Goal: Task Accomplishment & Management: Manage account settings

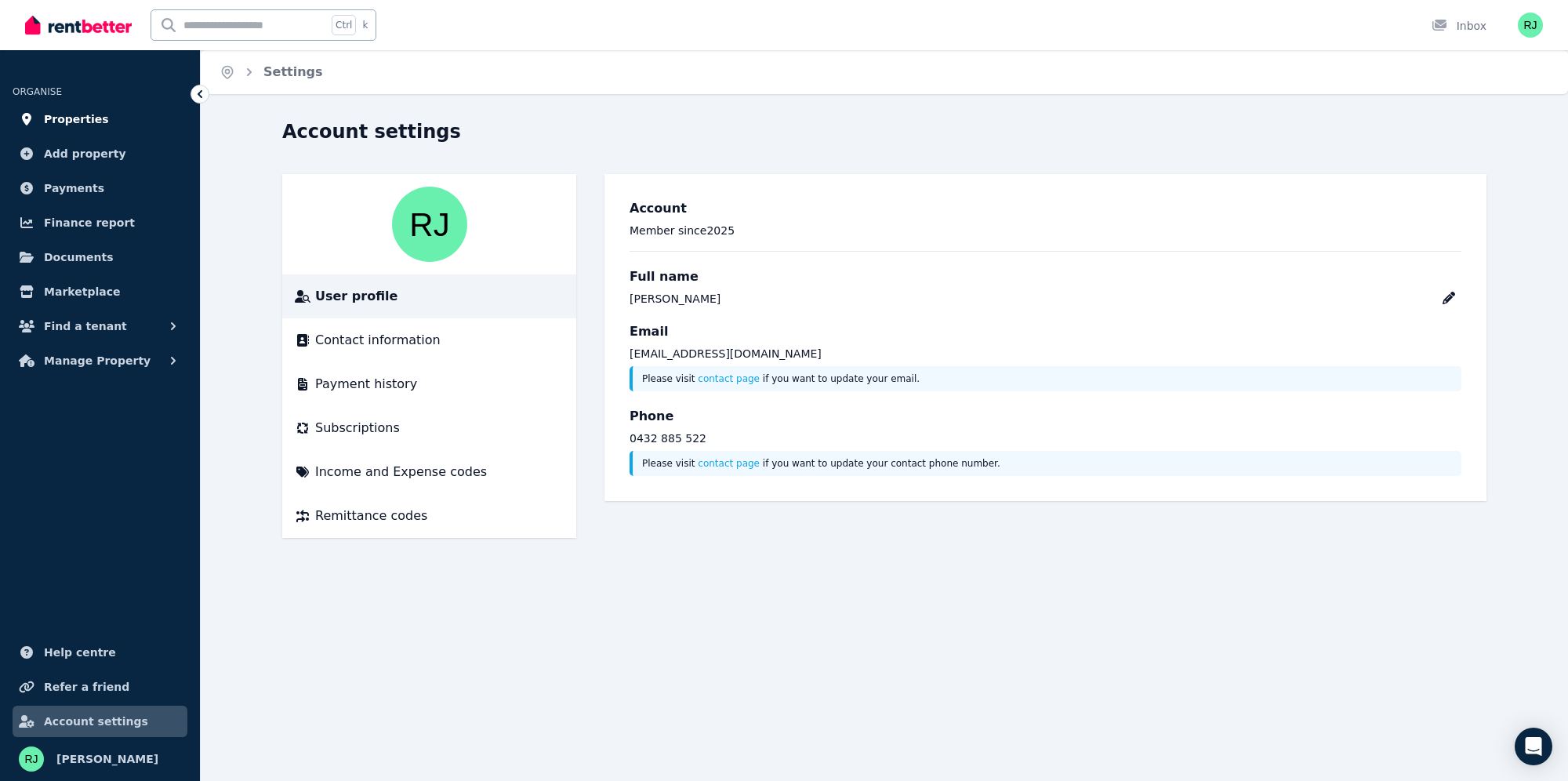
click at [75, 115] on span "Properties" at bounding box center [77, 119] width 65 height 19
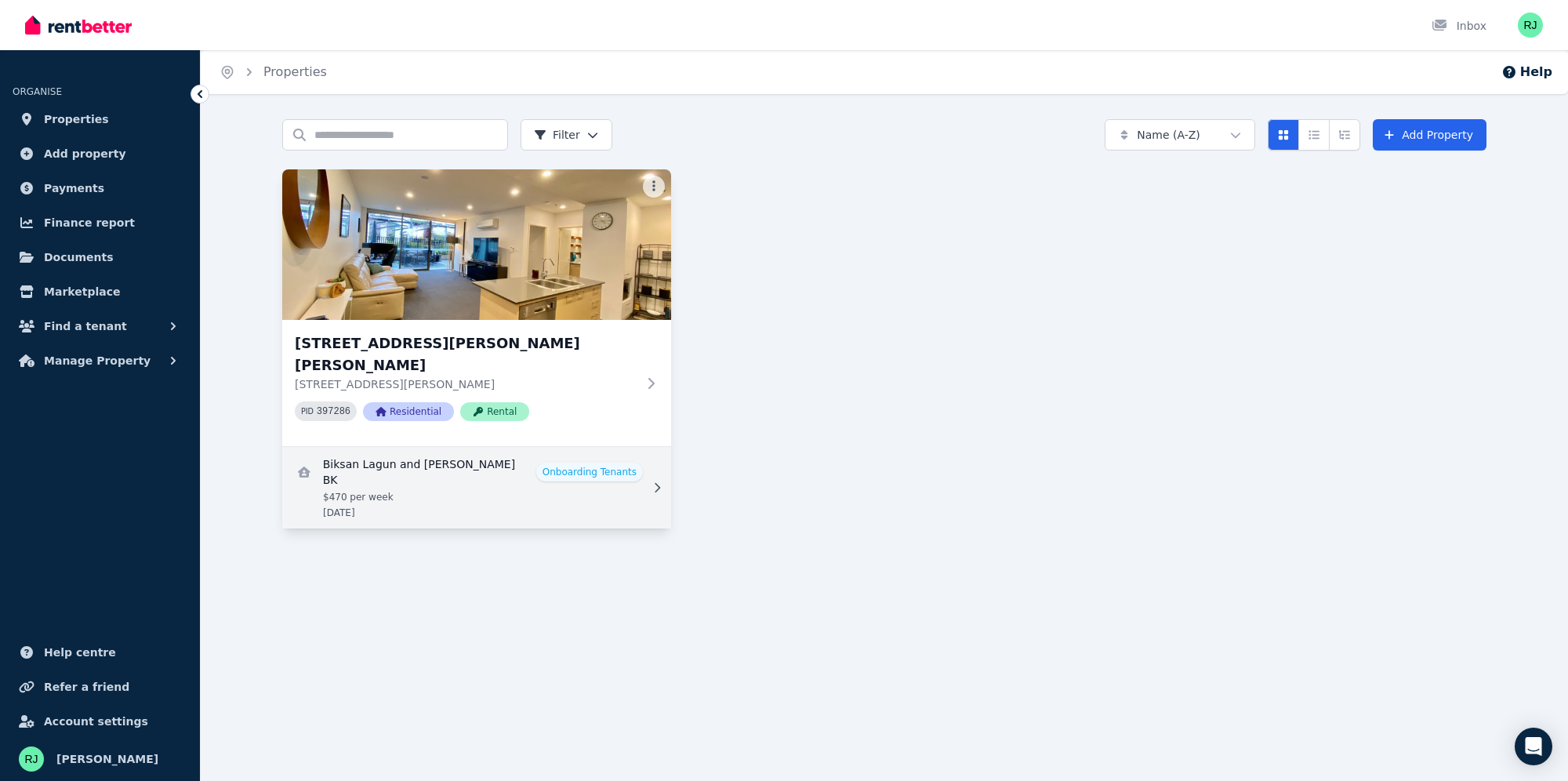
click at [503, 467] on link "View details for Biksan Lagun and Asmita Singh BK" at bounding box center [476, 487] width 389 height 82
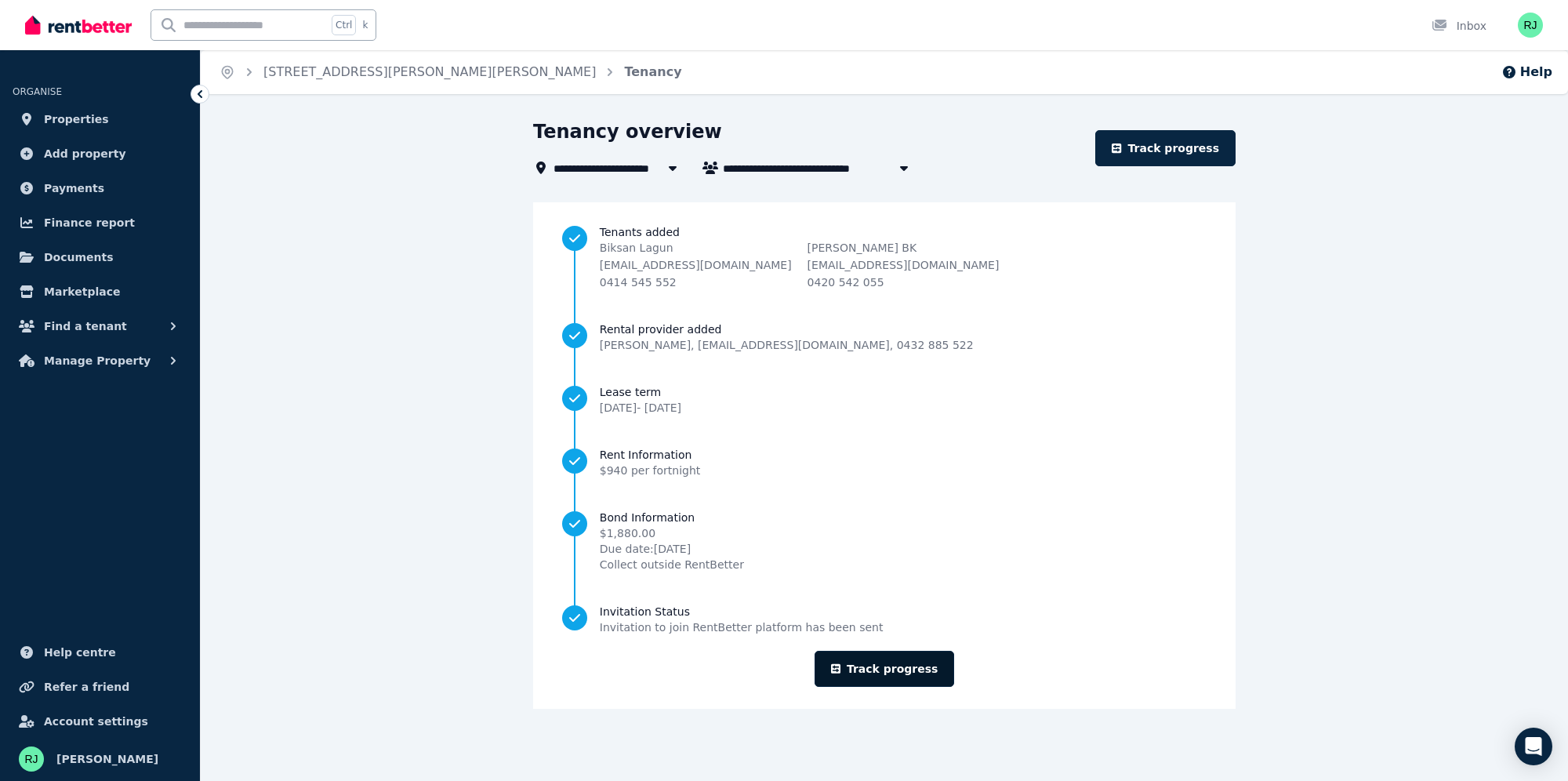
click at [898, 671] on link "Track progress" at bounding box center [885, 669] width 141 height 36
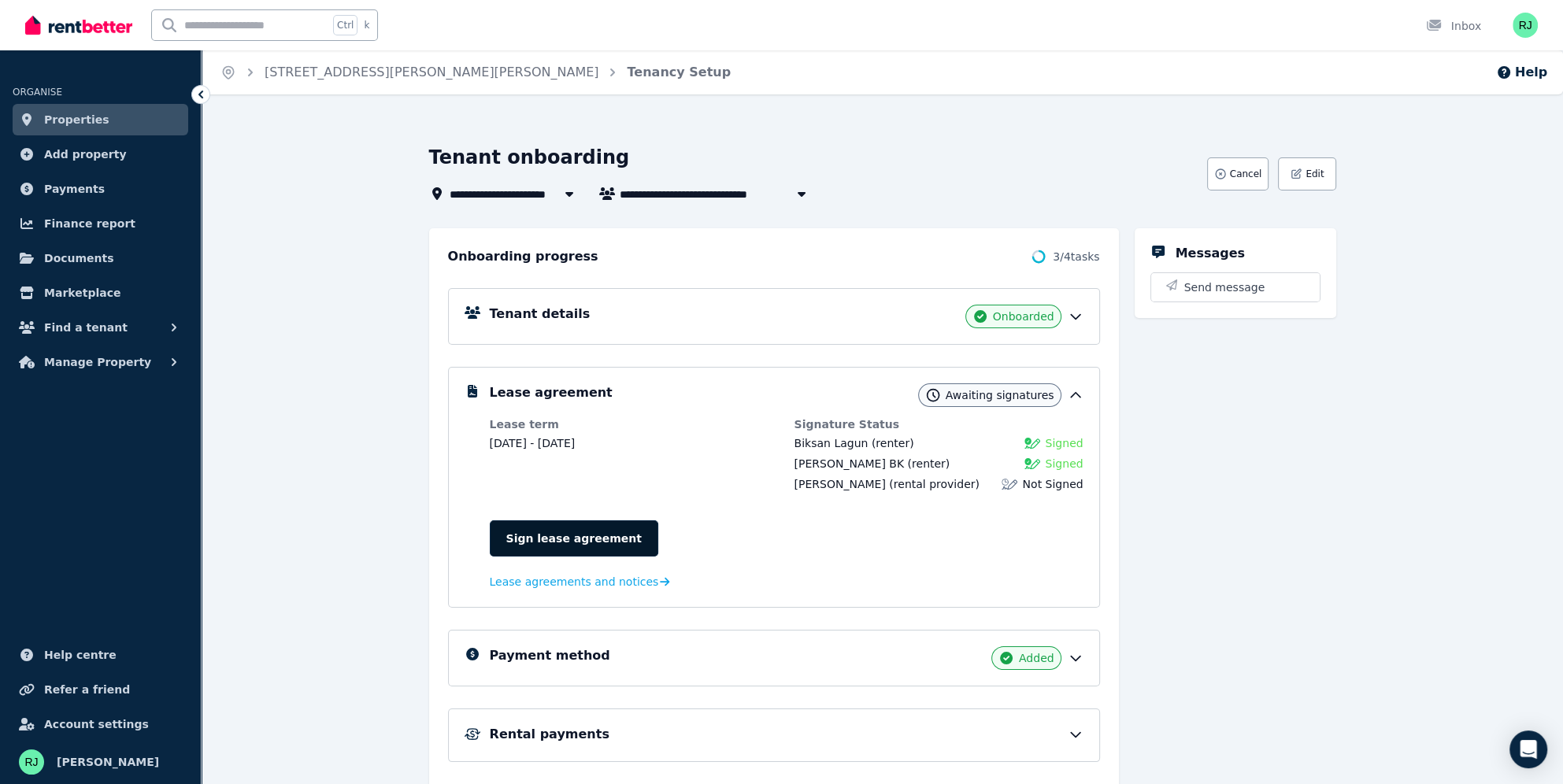
click at [594, 529] on link "Sign lease agreement" at bounding box center [573, 539] width 168 height 36
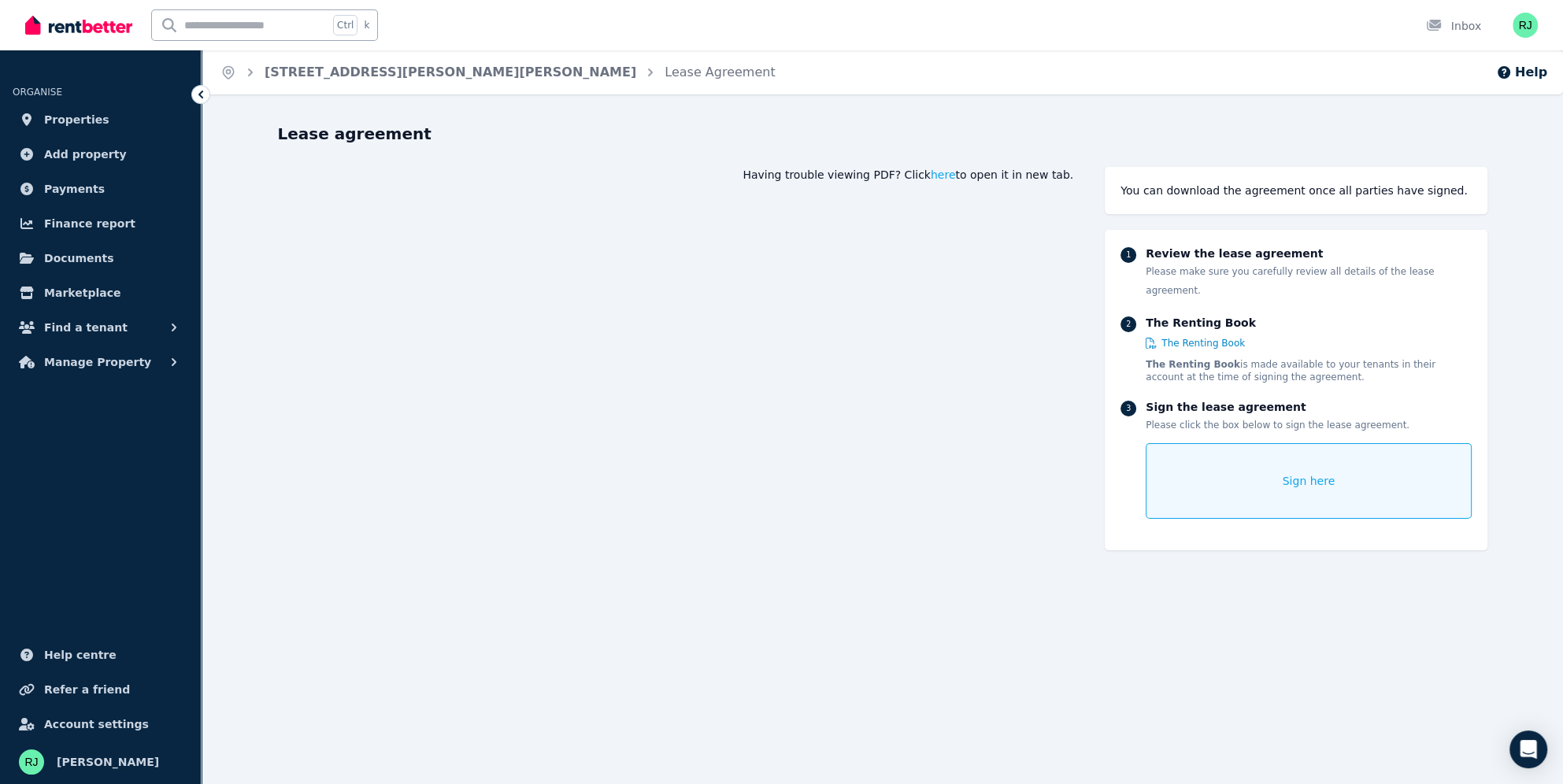
click at [1317, 473] on span "Sign here" at bounding box center [1309, 480] width 53 height 16
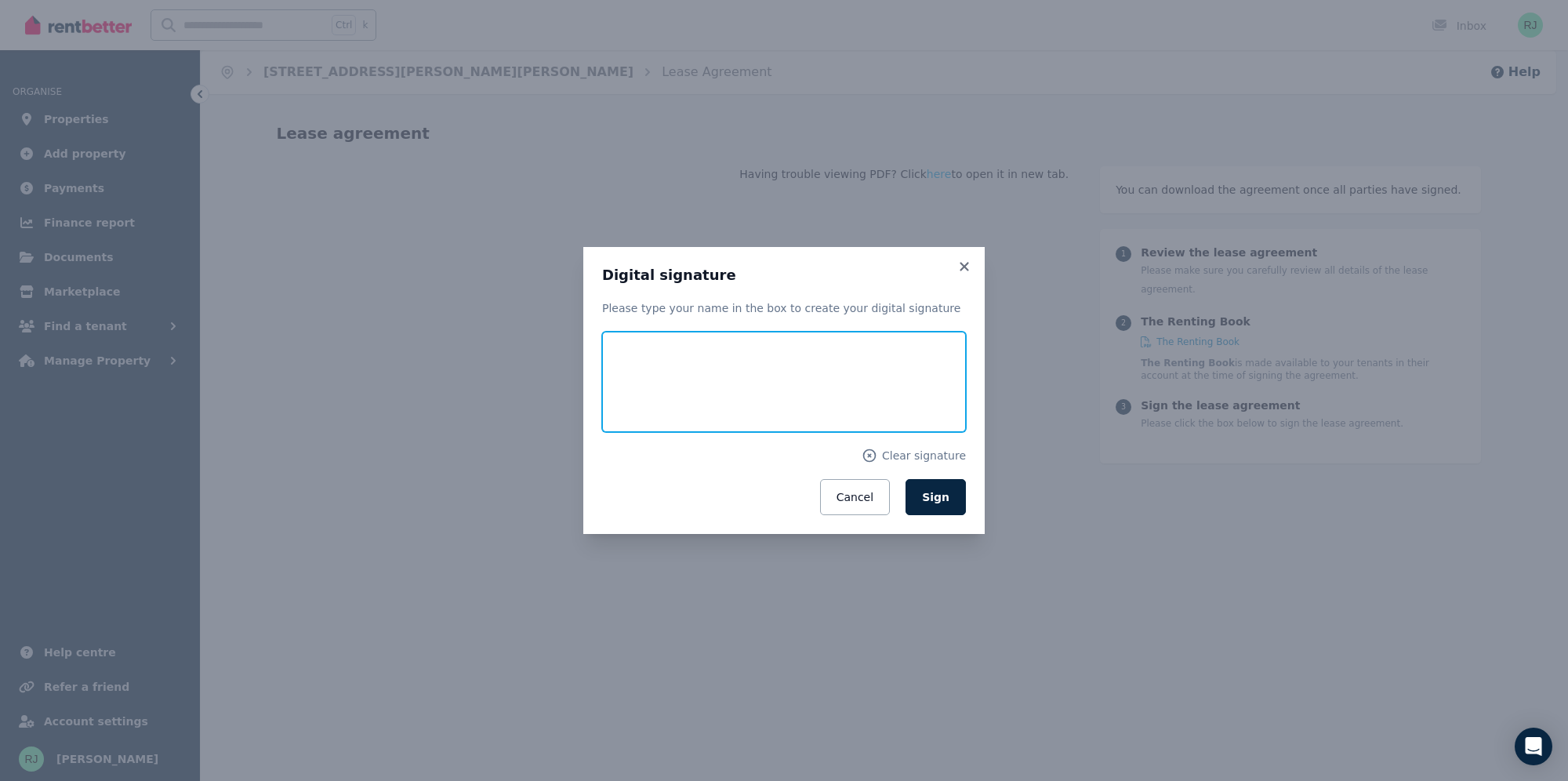
click at [672, 388] on input "text" at bounding box center [784, 381] width 364 height 101
type input "**********"
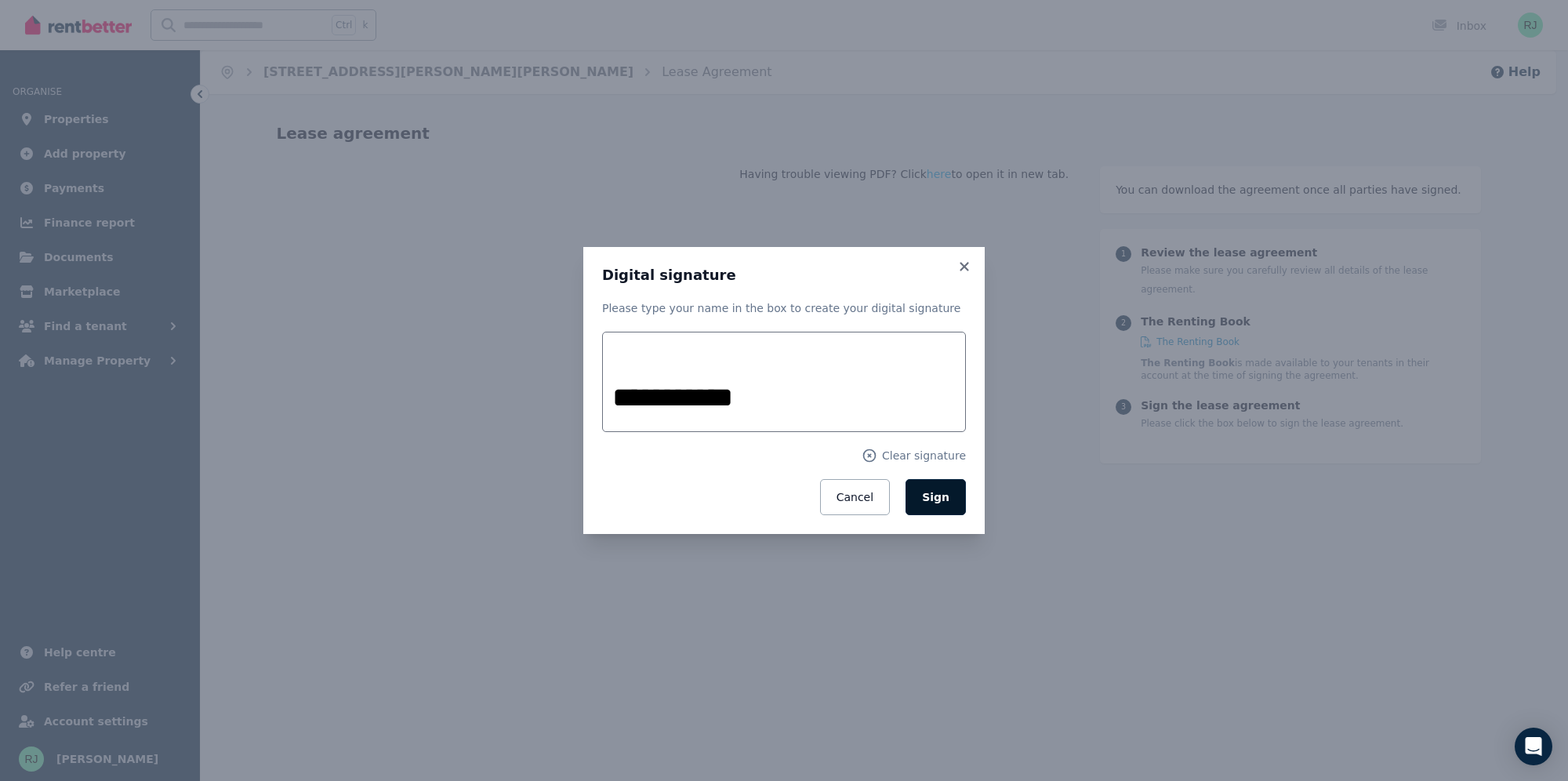
click at [928, 500] on span "Sign" at bounding box center [936, 496] width 28 height 12
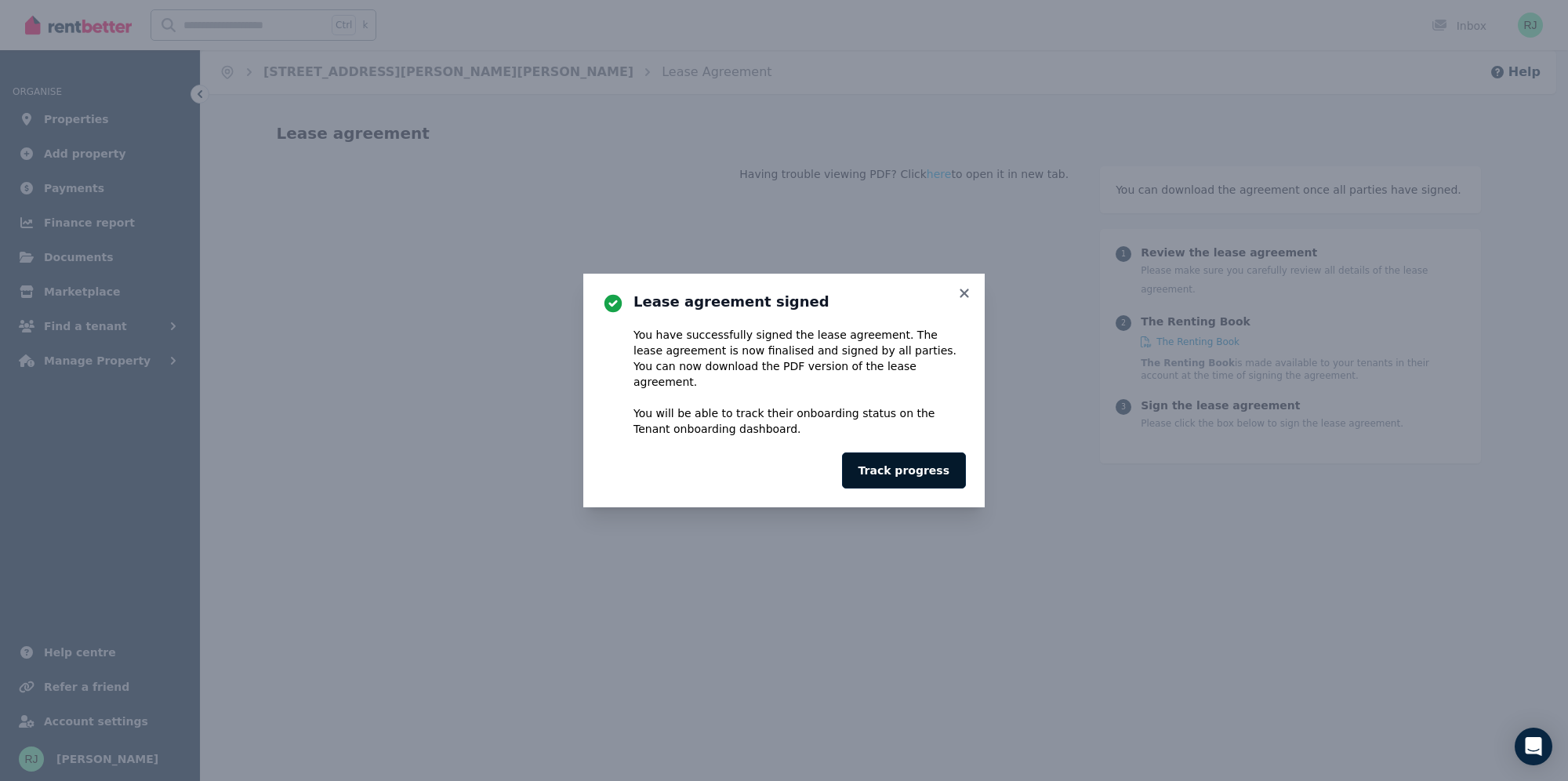
click at [894, 461] on button "Track progress" at bounding box center [904, 470] width 124 height 36
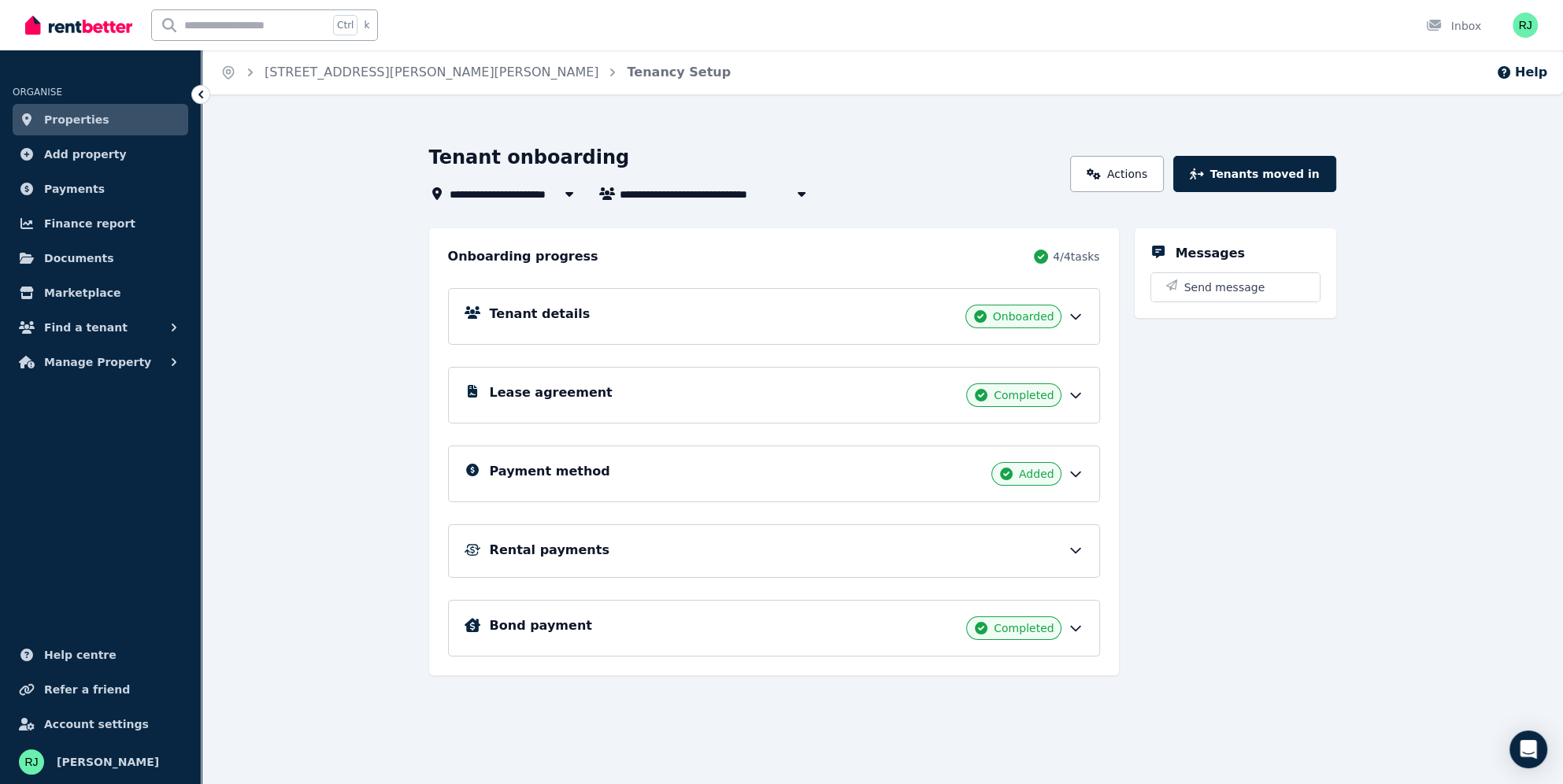
click at [828, 537] on div "Rental payments" at bounding box center [774, 550] width 652 height 53
click at [1073, 543] on icon at bounding box center [1075, 549] width 16 height 16
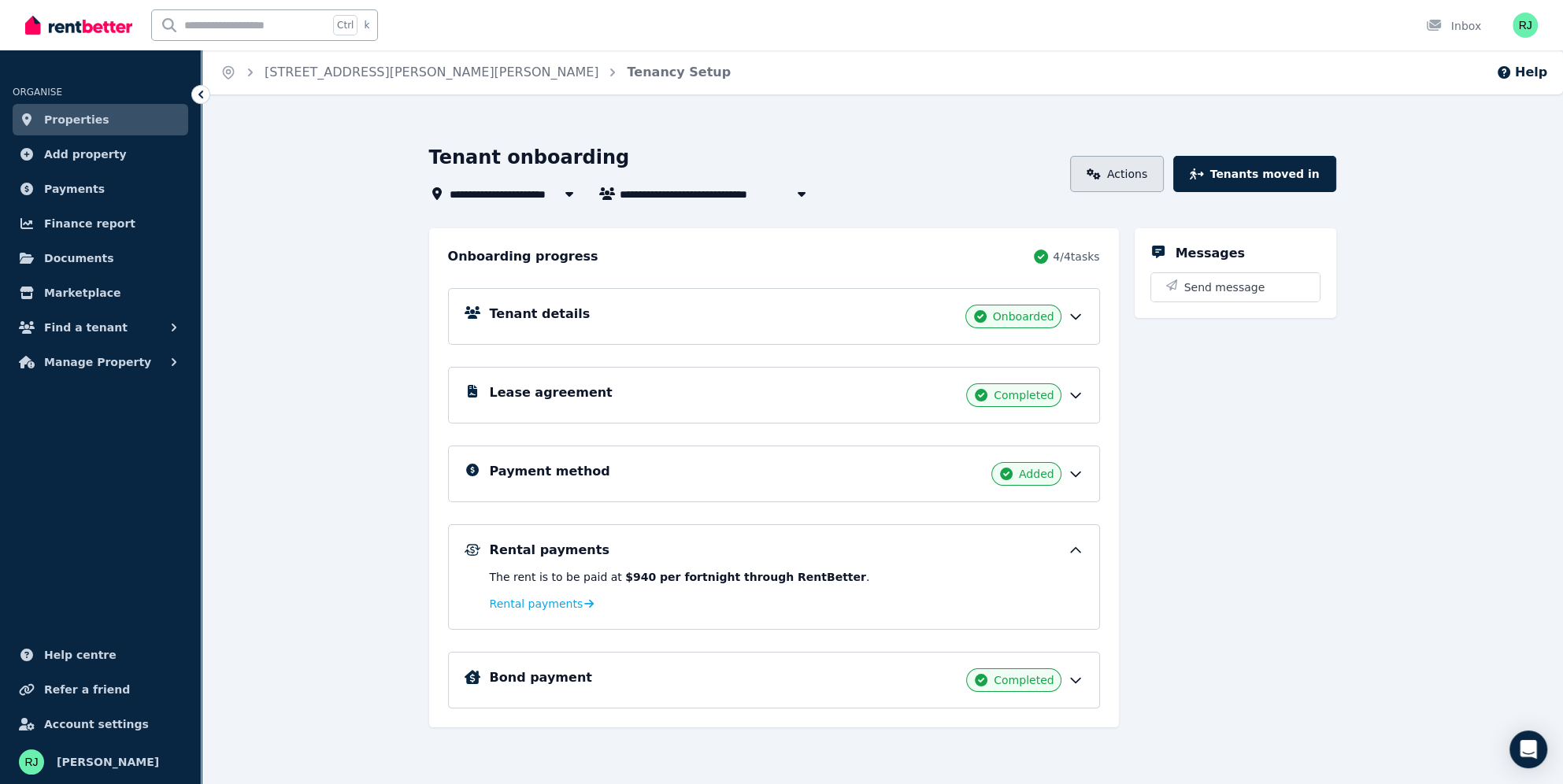
click at [1132, 172] on link "Actions" at bounding box center [1117, 174] width 94 height 36
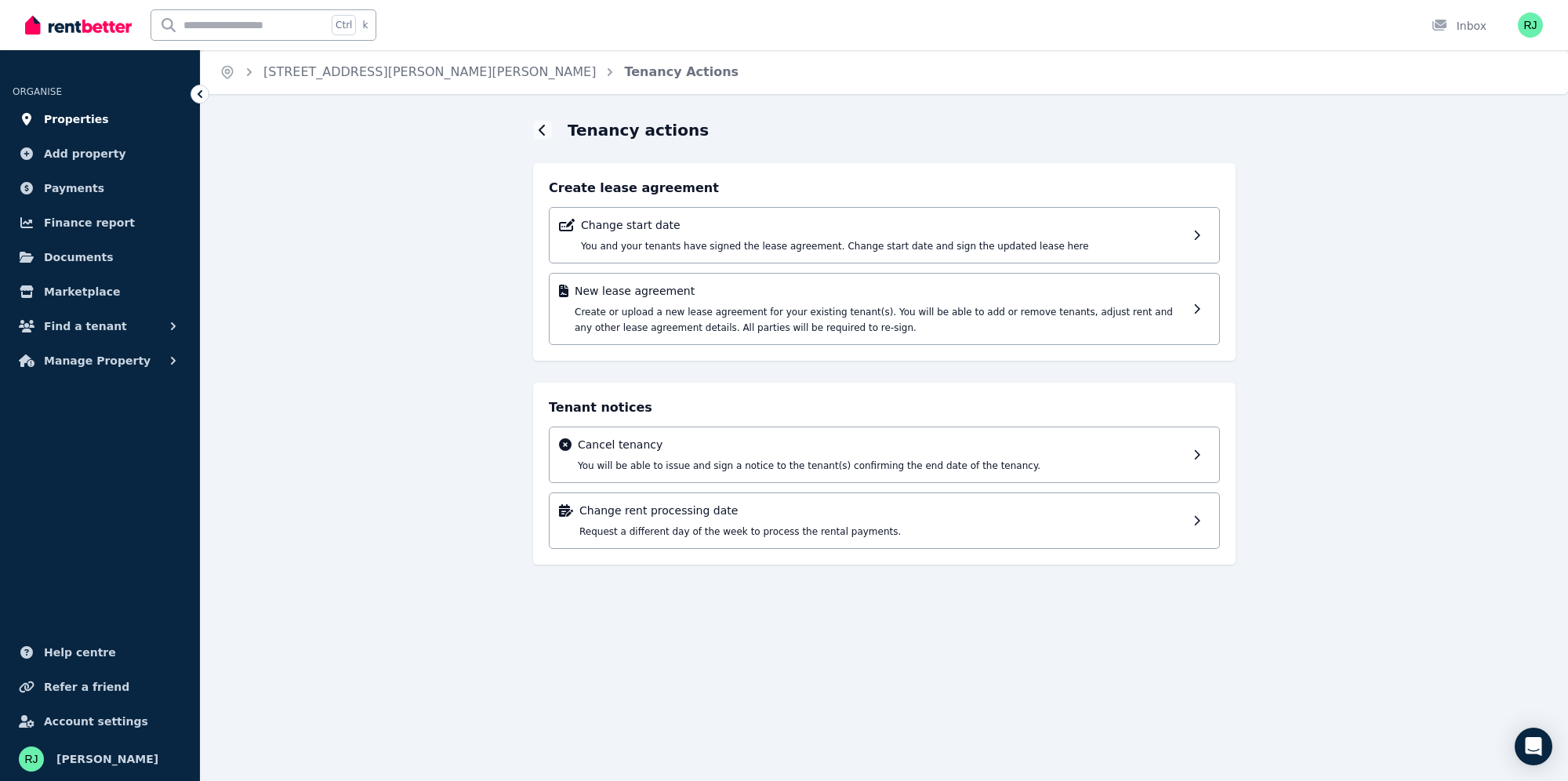
click at [80, 117] on span "Properties" at bounding box center [77, 119] width 65 height 19
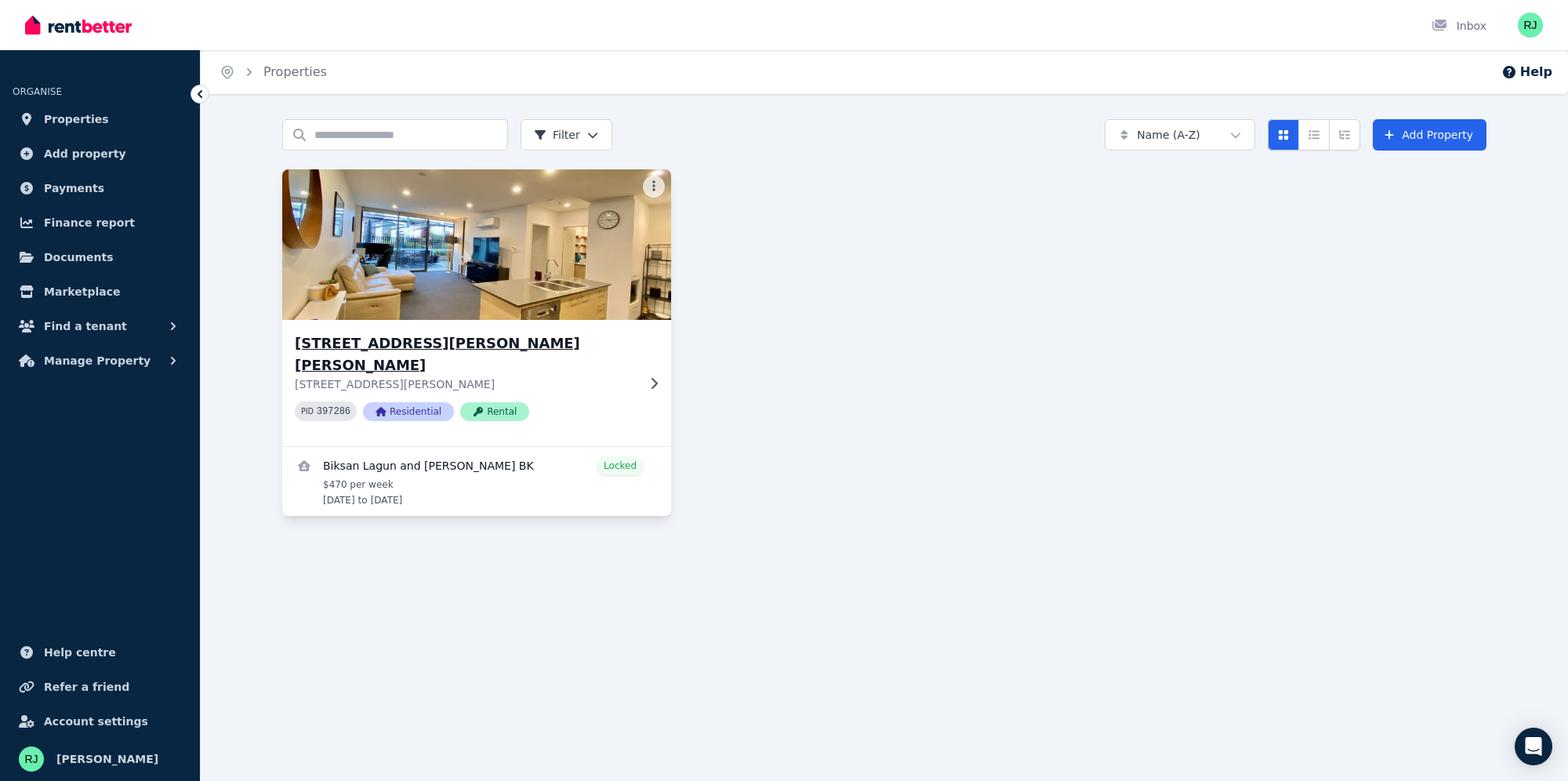
click at [609, 376] on p "258/7 Irving St, Phillip ACT 2606" at bounding box center [465, 384] width 342 height 16
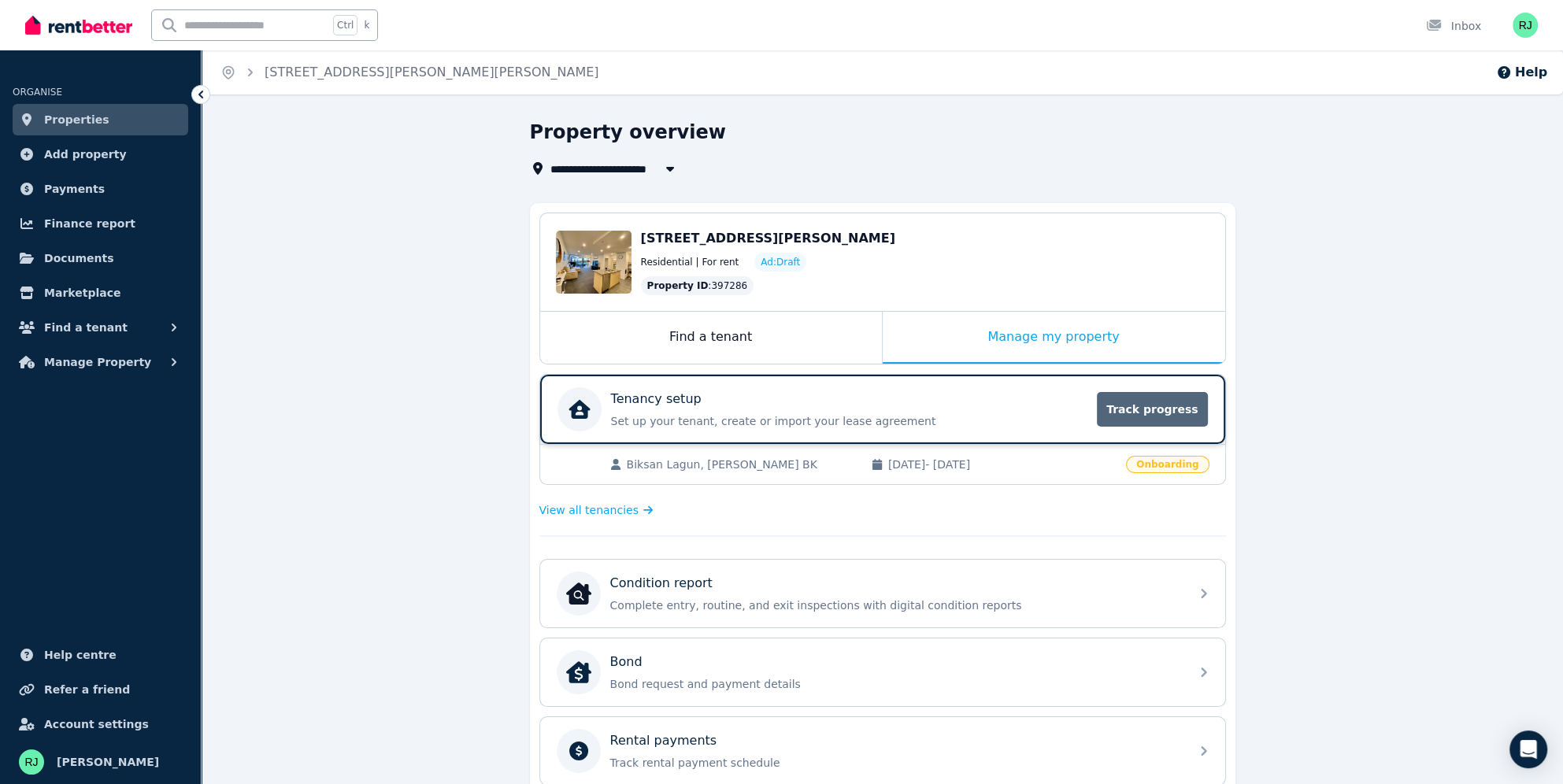
click at [1147, 405] on span "Track progress" at bounding box center [1152, 409] width 110 height 34
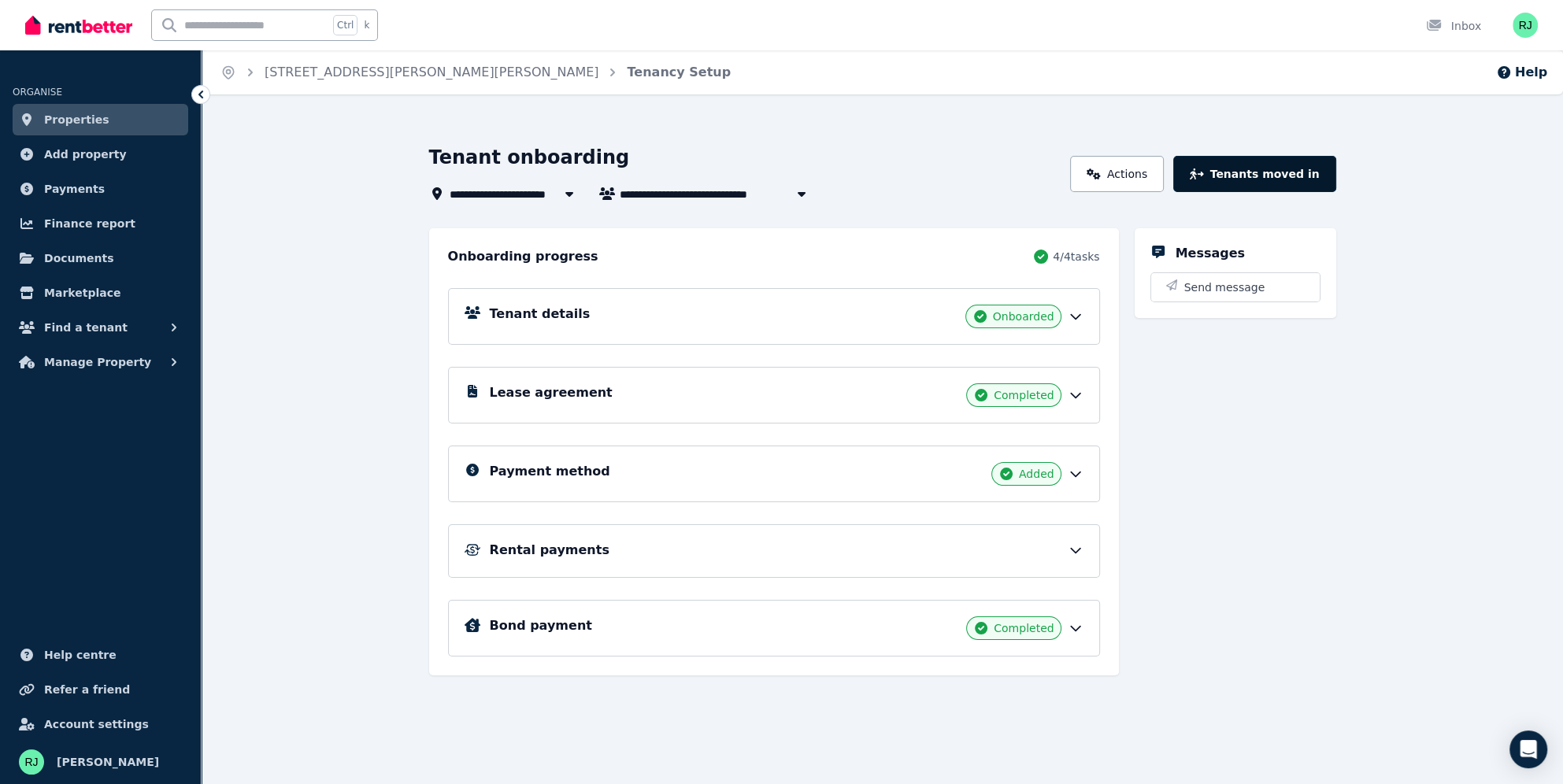
click at [1288, 180] on button "Tenants moved in" at bounding box center [1253, 174] width 162 height 36
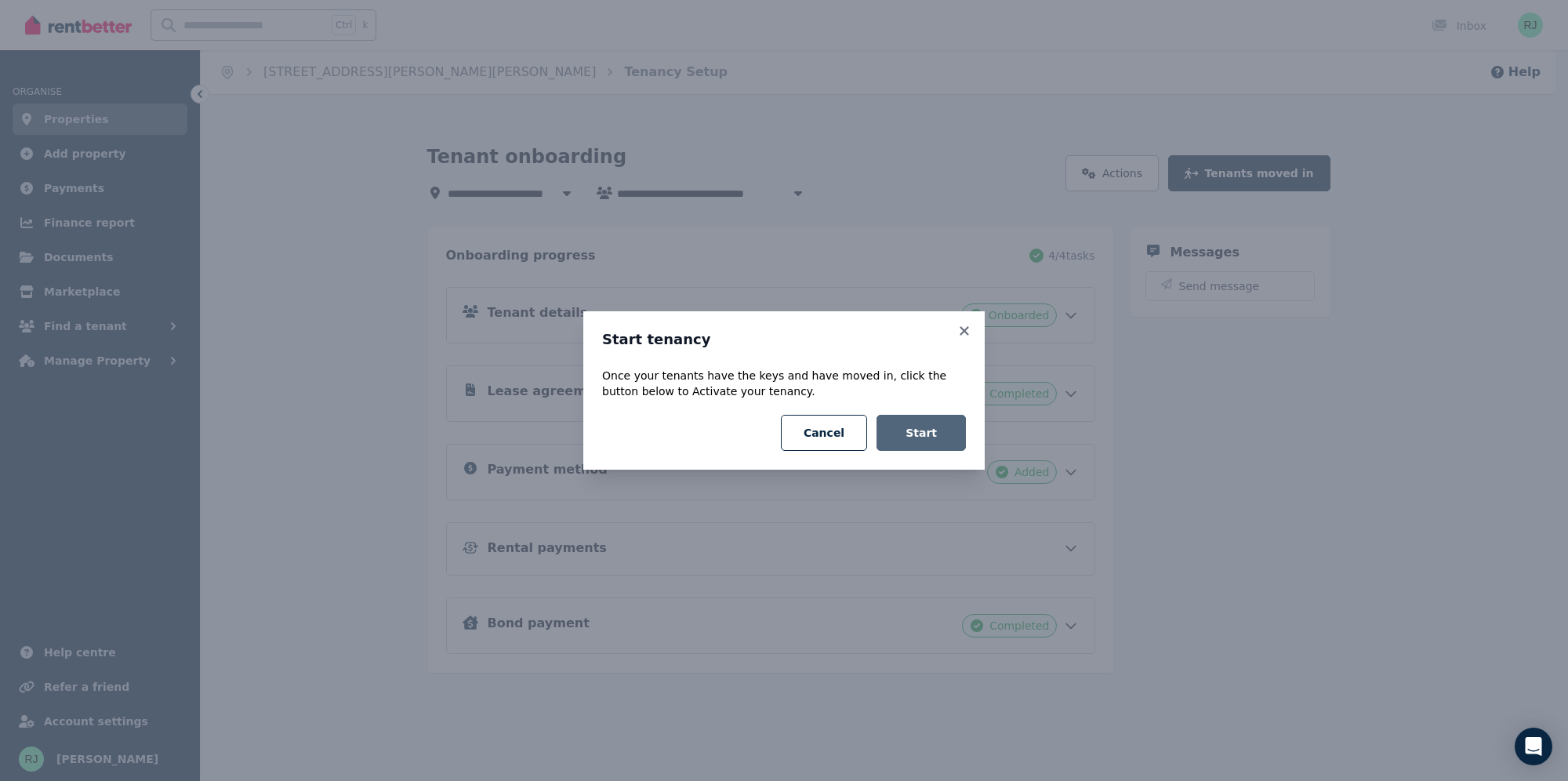
click at [932, 434] on button "Start" at bounding box center [921, 433] width 89 height 36
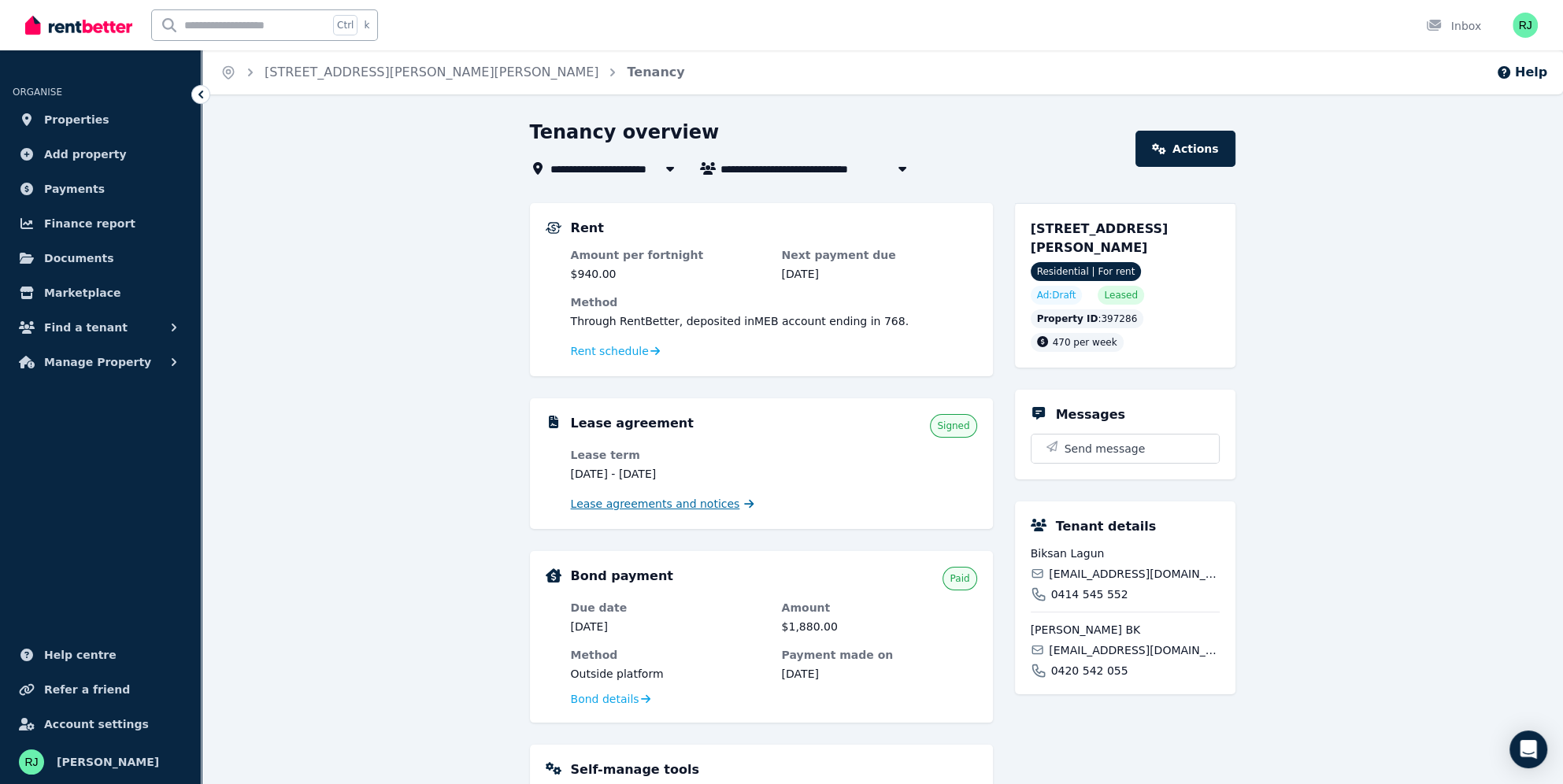
click at [645, 510] on span "Lease agreements and notices" at bounding box center [655, 503] width 169 height 16
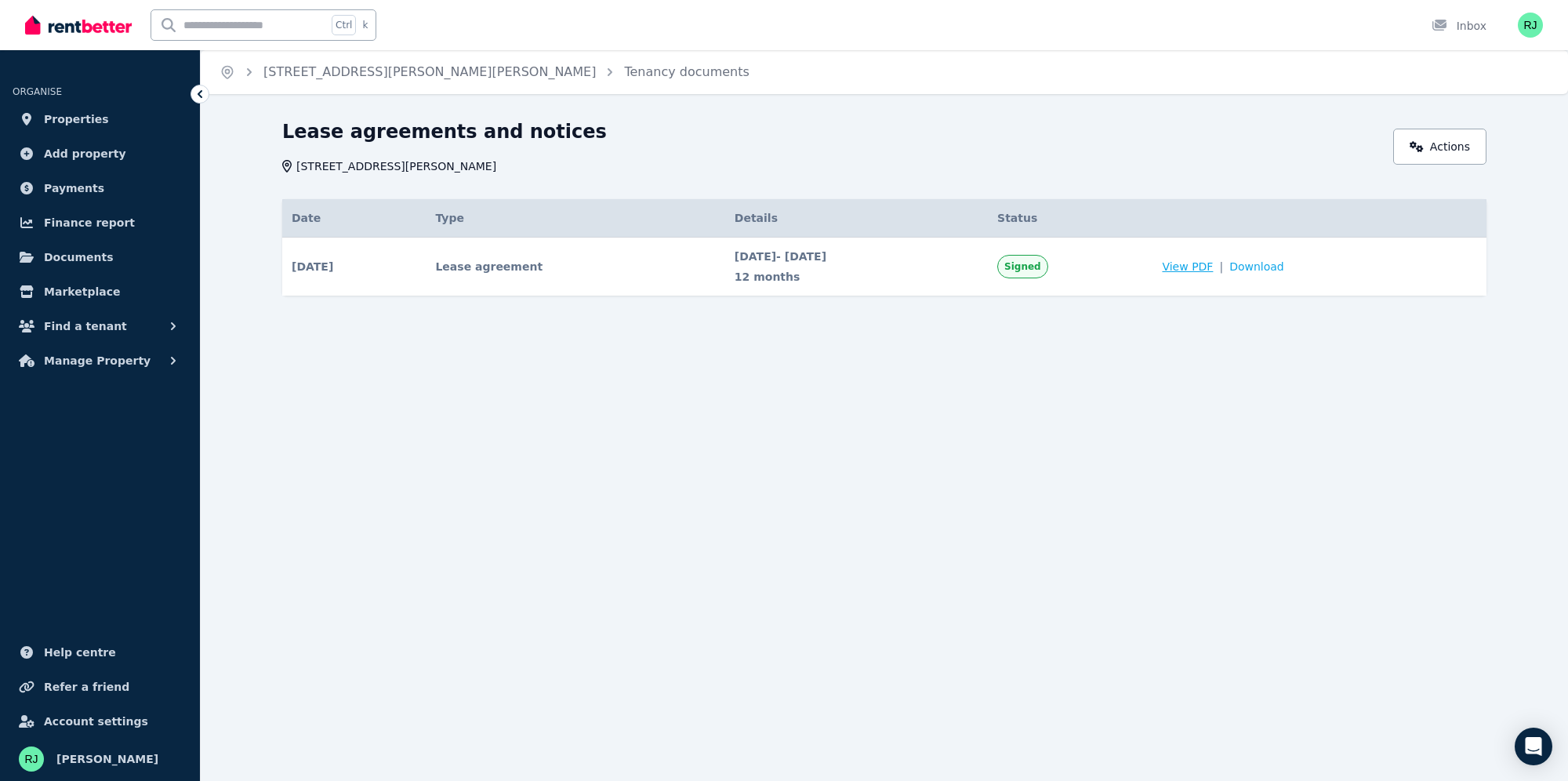
click at [1213, 266] on span "View PDF" at bounding box center [1188, 266] width 51 height 16
click at [1284, 267] on span "Download" at bounding box center [1256, 266] width 55 height 16
